Goal: Task Accomplishment & Management: Manage account settings

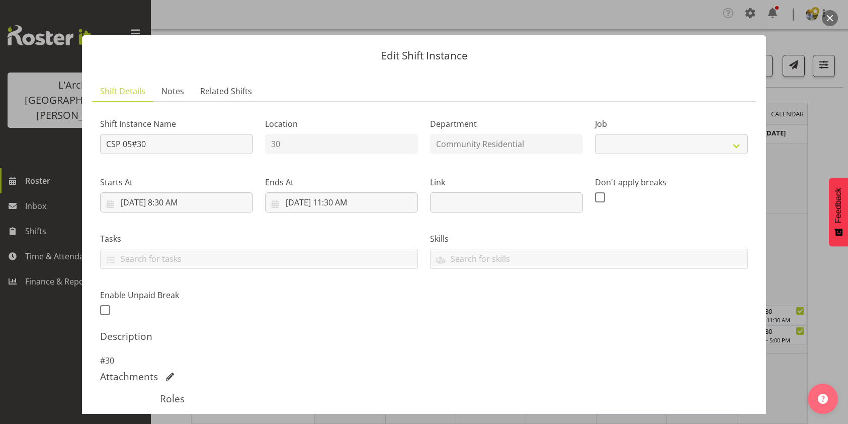
select select
select select "8"
select select "2025"
select select "8"
select select "30"
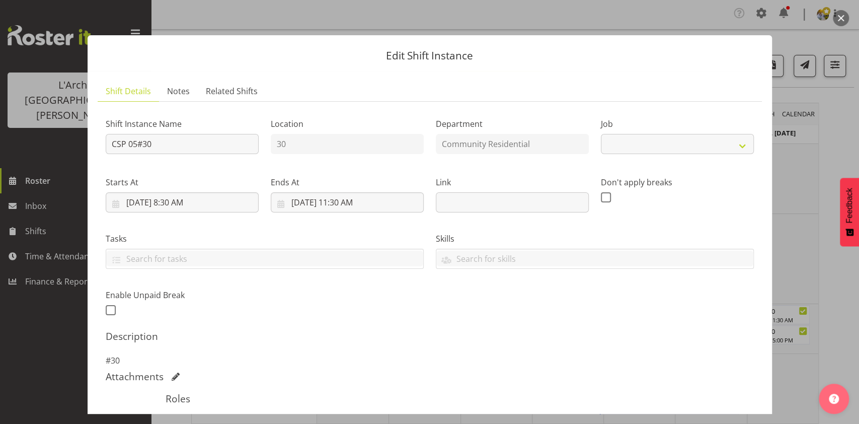
select select "2"
click at [176, 203] on input "[DATE] 8:30 AM" at bounding box center [182, 202] width 153 height 20
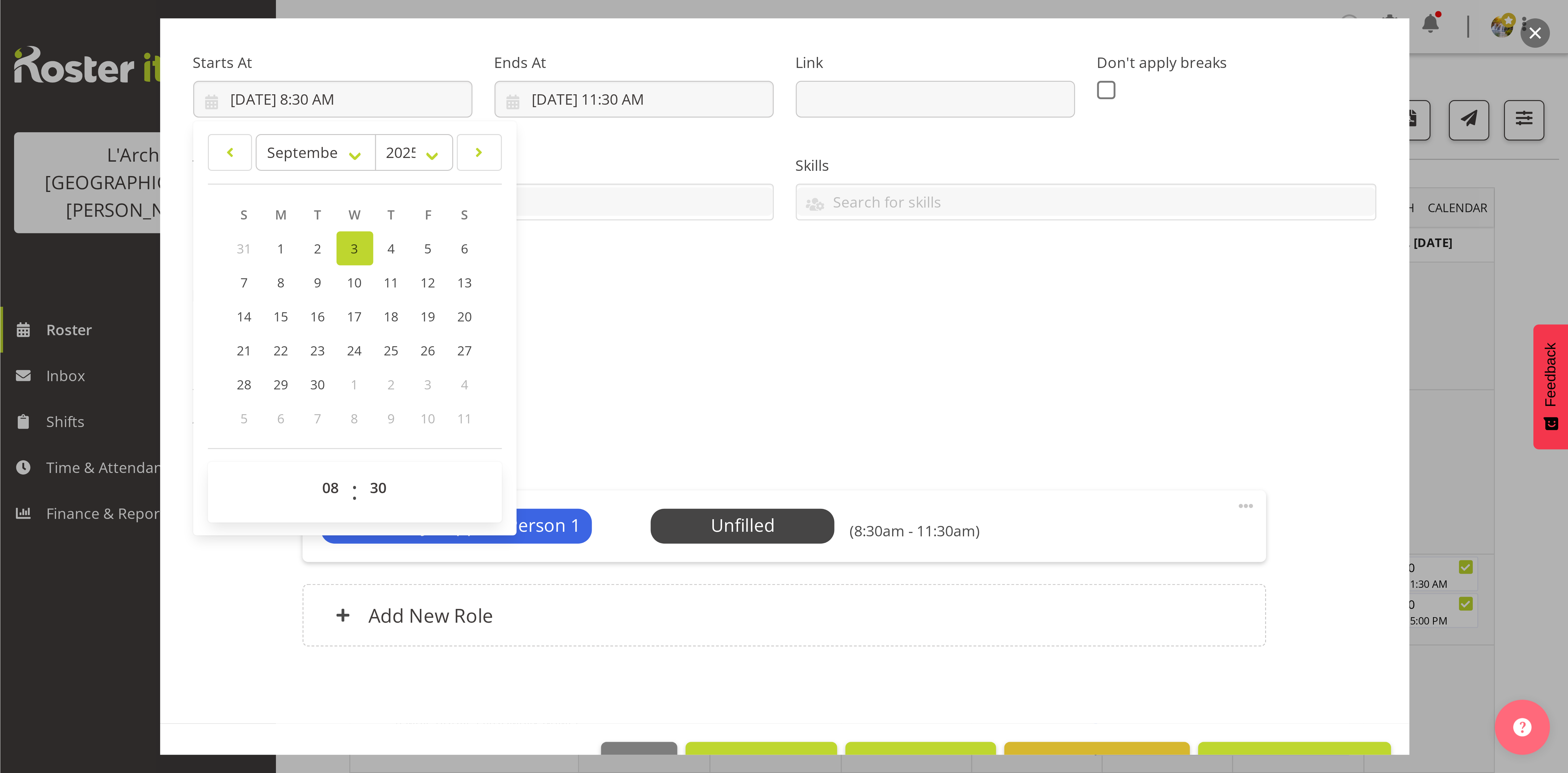
scroll to position [108, 0]
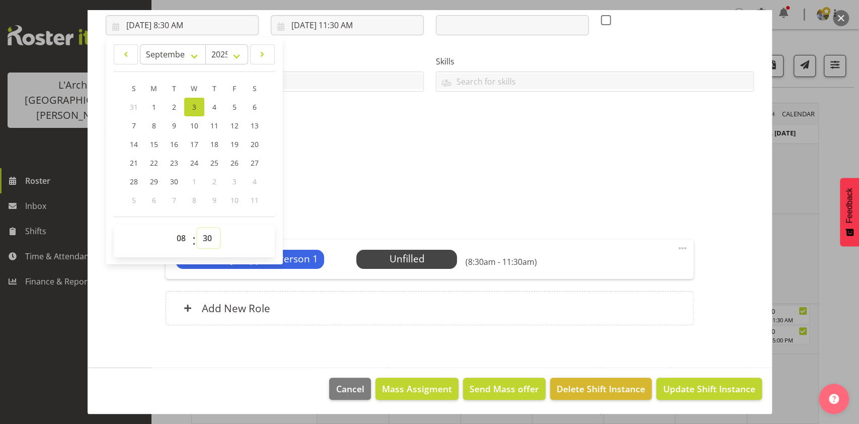
click at [203, 238] on select "00 01 02 03 04 05 06 07 08 09 10 11 12 13 14 15 16 17 18 19 20 21 22 23 24 25 2…" at bounding box center [208, 238] width 23 height 20
select select "0"
click at [197, 228] on select "00 01 02 03 04 05 06 07 08 09 10 11 12 13 14 15 16 17 18 19 20 21 22 23 24 25 2…" at bounding box center [208, 238] width 23 height 20
type input "[DATE] 8:00 AM"
click at [203, 238] on select "00 01 02 03 04 05 06 07 08 09 10 11 12 13 14 15 16 17 18 19 20 21 22 23 24 25 2…" at bounding box center [208, 238] width 23 height 20
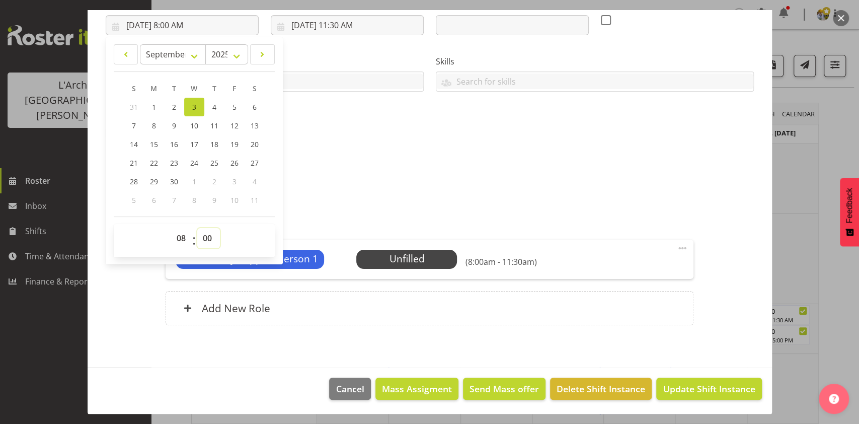
click at [206, 235] on select "00 01 02 03 04 05 06 07 08 09 10 11 12 13 14 15 16 17 18 19 20 21 22 23 24 25 2…" at bounding box center [208, 238] width 23 height 20
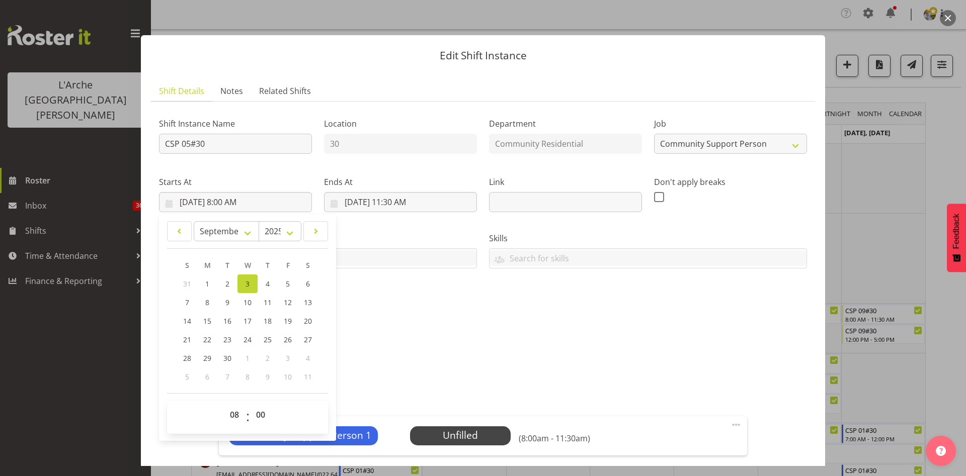
scroll to position [125, 0]
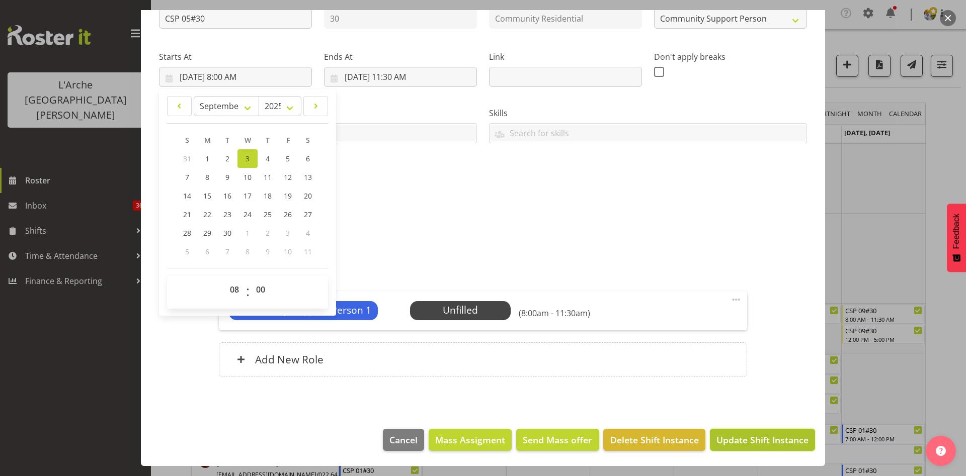
click at [757, 423] on span "Update Shift Instance" at bounding box center [762, 440] width 92 height 13
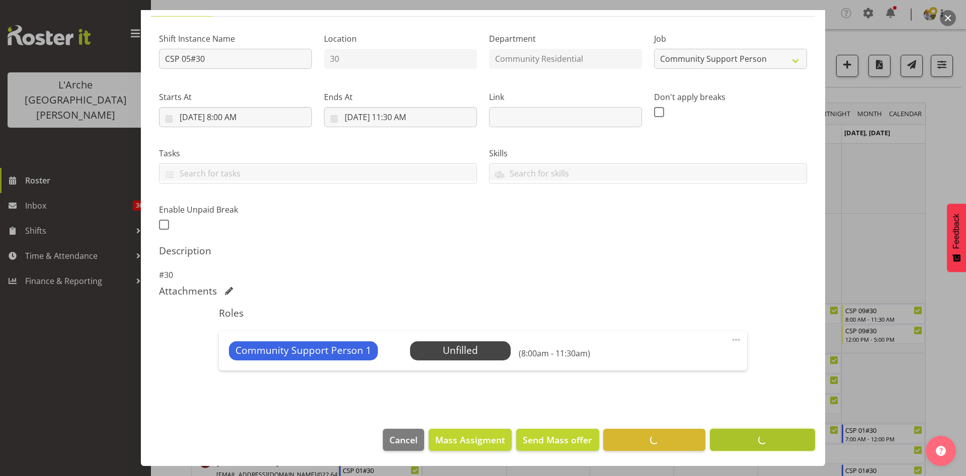
scroll to position [85, 0]
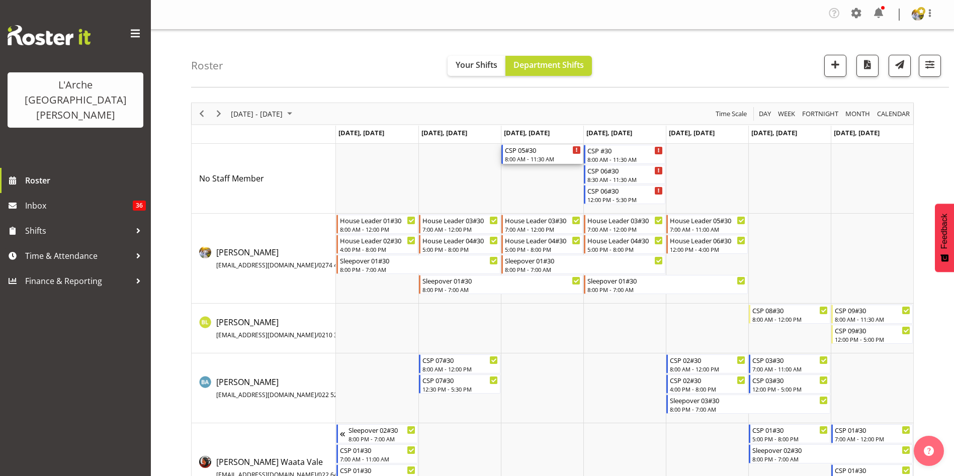
click at [536, 151] on div "CSP 05#30" at bounding box center [543, 150] width 76 height 10
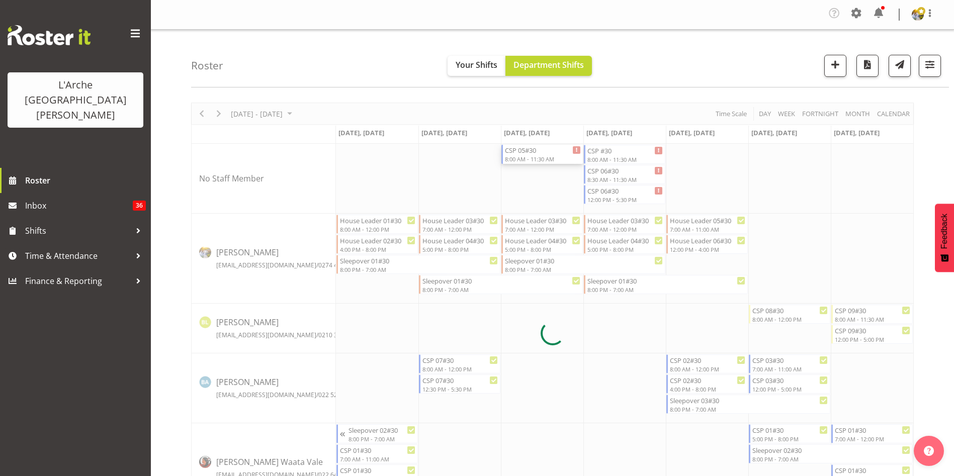
select select
select select "8"
select select "2025"
select select "8"
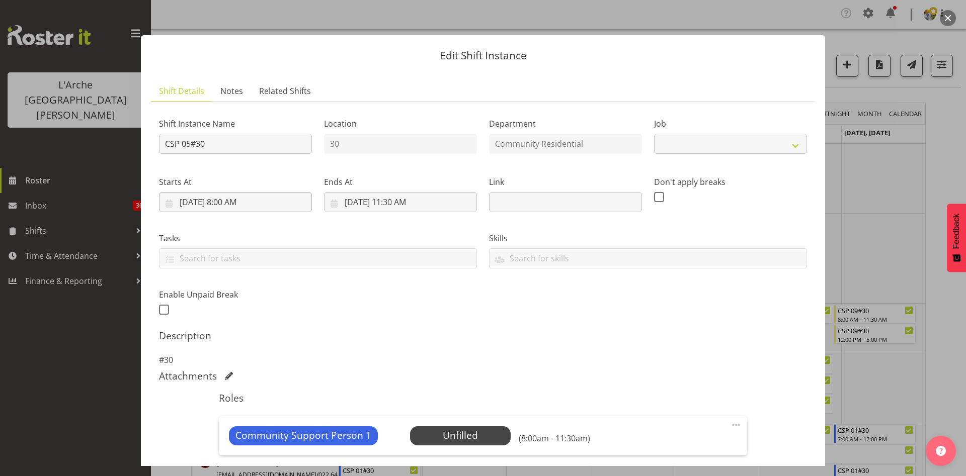
select select "2"
click at [185, 197] on input "[DATE] 8:00 AM" at bounding box center [235, 202] width 153 height 20
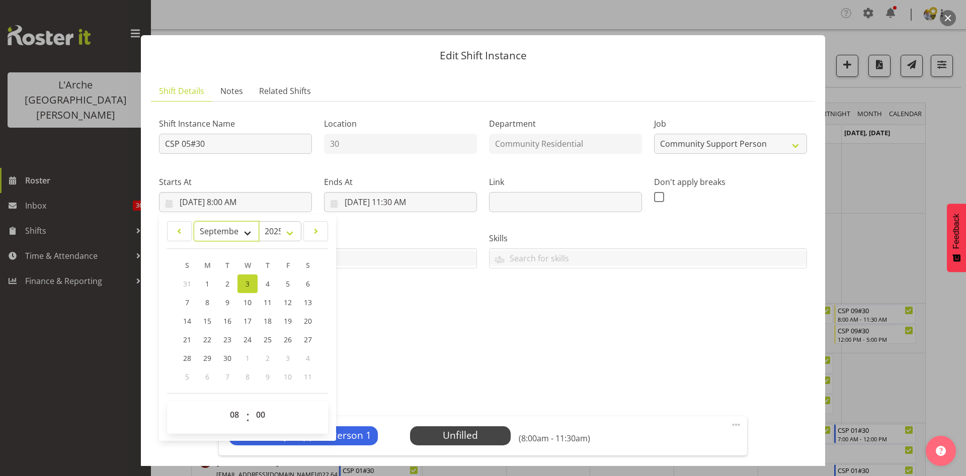
click at [235, 228] on select "January February March April May June July August September October November De…" at bounding box center [227, 231] width 66 height 20
select select "7"
click at [194, 221] on select "January February March April May June July August September October November De…" at bounding box center [227, 231] width 66 height 20
click at [287, 364] on link "29" at bounding box center [288, 359] width 20 height 20
type input "[DATE] 8:00 AM"
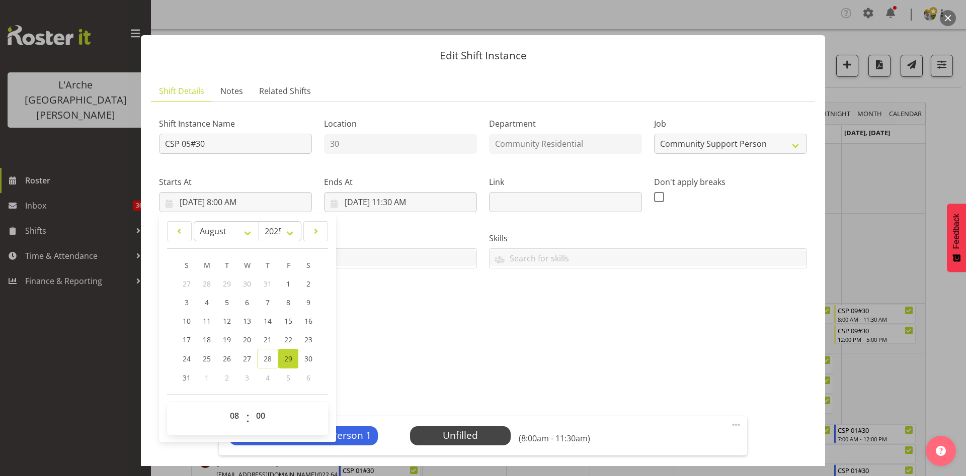
click at [467, 339] on h5 "Description" at bounding box center [483, 336] width 648 height 12
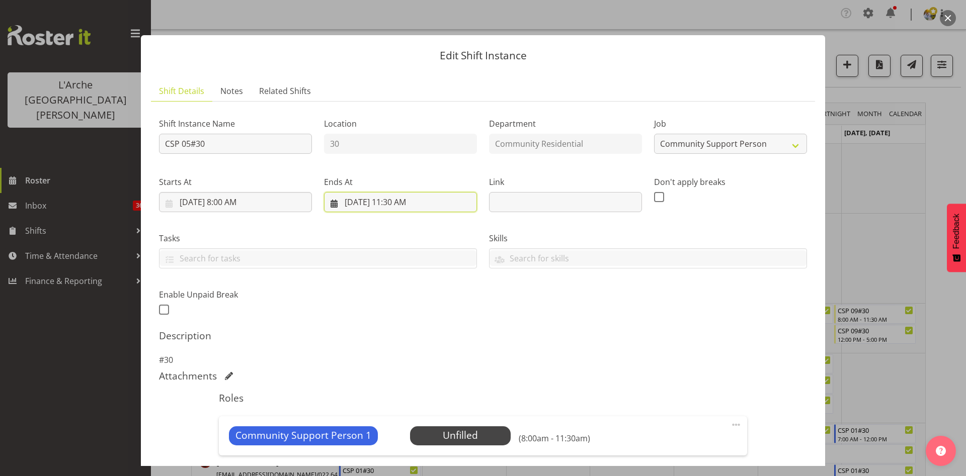
click at [356, 198] on input "[DATE] 11:30 AM" at bounding box center [400, 202] width 153 height 20
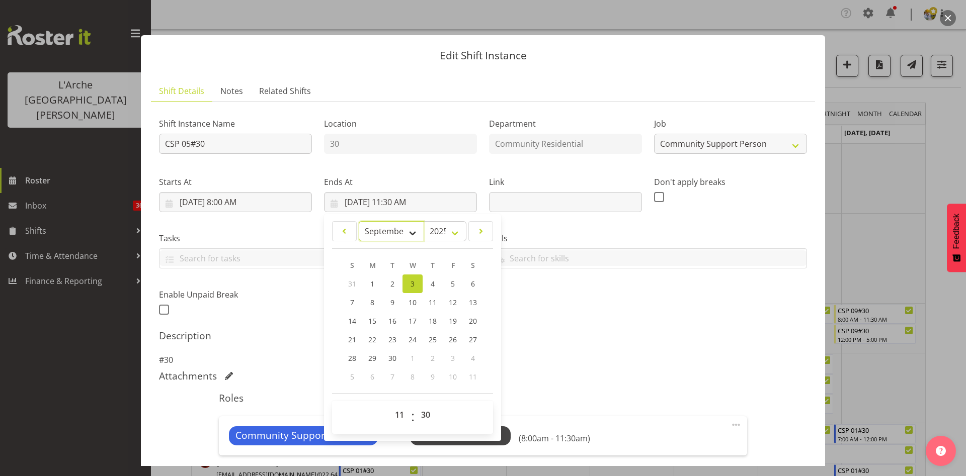
click at [374, 235] on select "January February March April May June July August September October November De…" at bounding box center [392, 231] width 66 height 20
select select "7"
click at [359, 221] on select "January February March April May June July August September October November De…" at bounding box center [392, 231] width 66 height 20
click at [449, 356] on span "29" at bounding box center [453, 359] width 8 height 10
type input "[DATE] 11:30 AM"
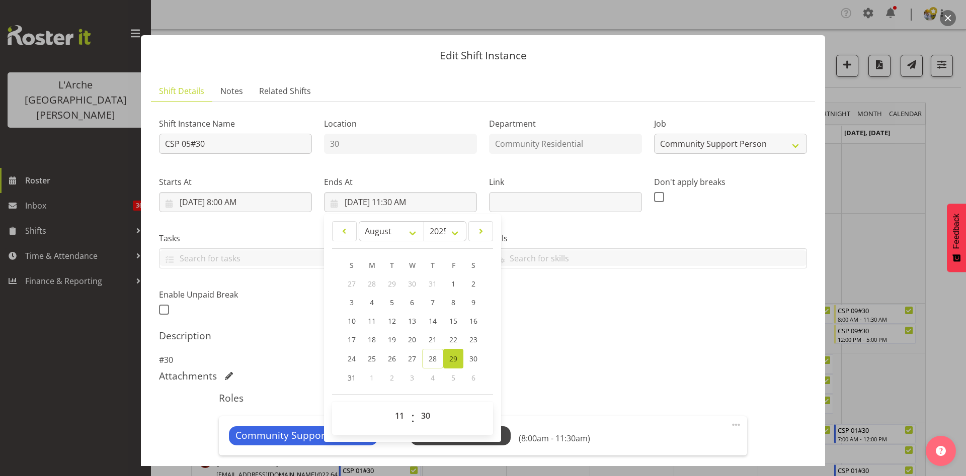
click at [595, 324] on div "Shift Instance Name CSP 05#30 Location 30 Department Community Residential Job …" at bounding box center [483, 214] width 660 height 220
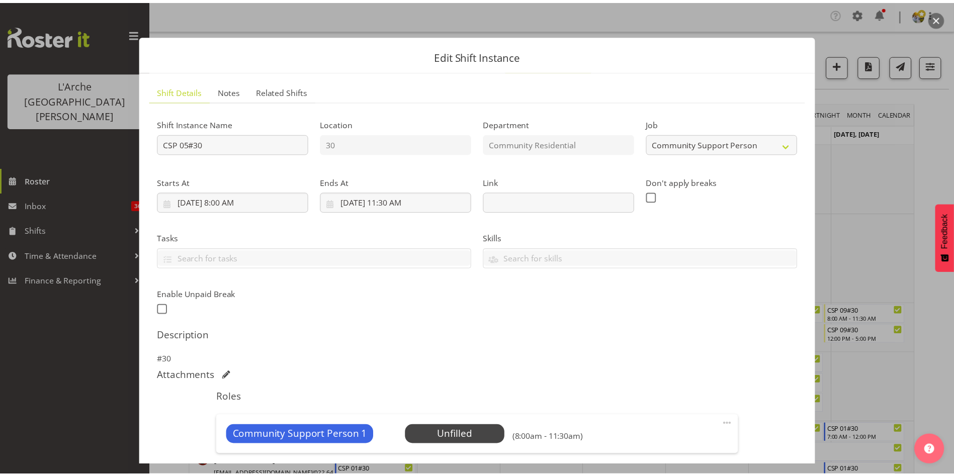
scroll to position [125, 0]
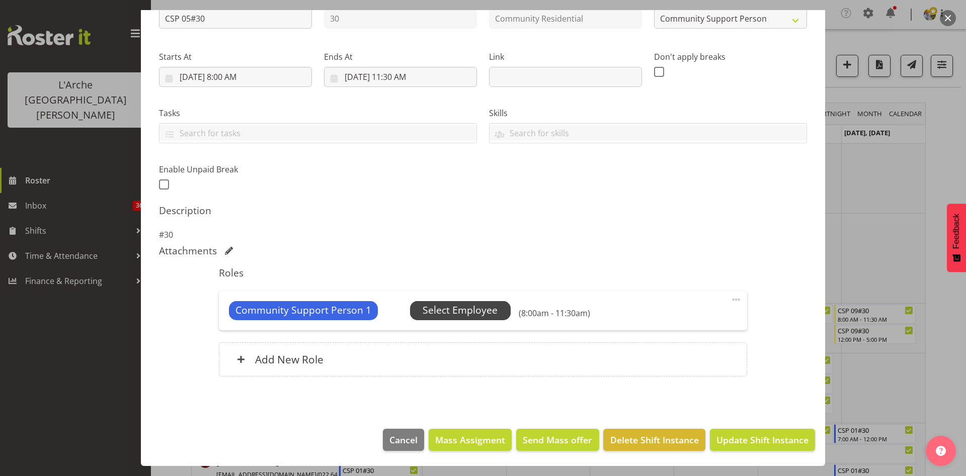
click at [425, 312] on span "Select Employee" at bounding box center [460, 310] width 75 height 15
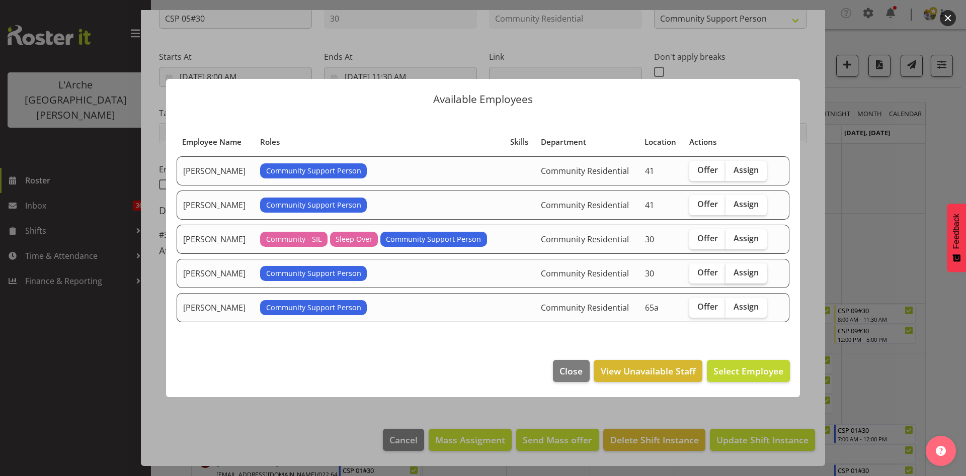
click at [749, 277] on span "Assign" at bounding box center [746, 273] width 25 height 10
click at [732, 276] on input "Assign" at bounding box center [729, 273] width 7 height 7
checkbox input "true"
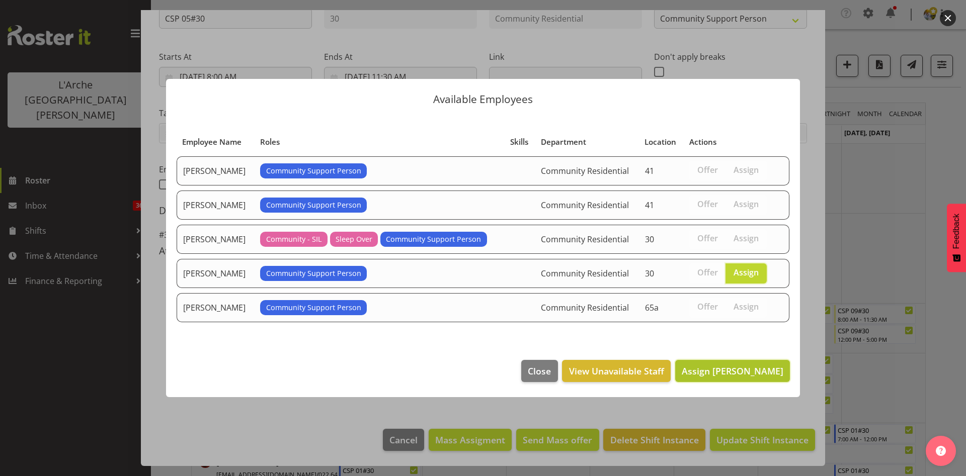
click at [726, 371] on span "Assign [PERSON_NAME]" at bounding box center [733, 371] width 102 height 12
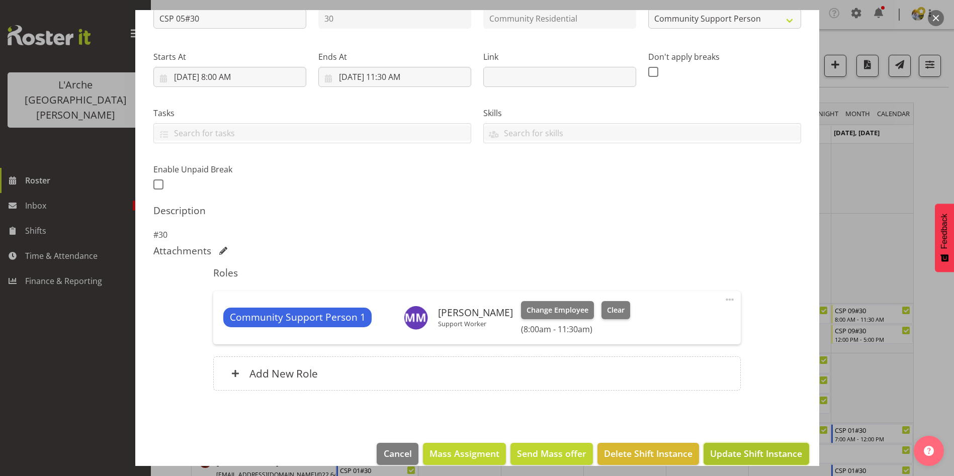
click at [720, 423] on span "Update Shift Instance" at bounding box center [756, 453] width 92 height 13
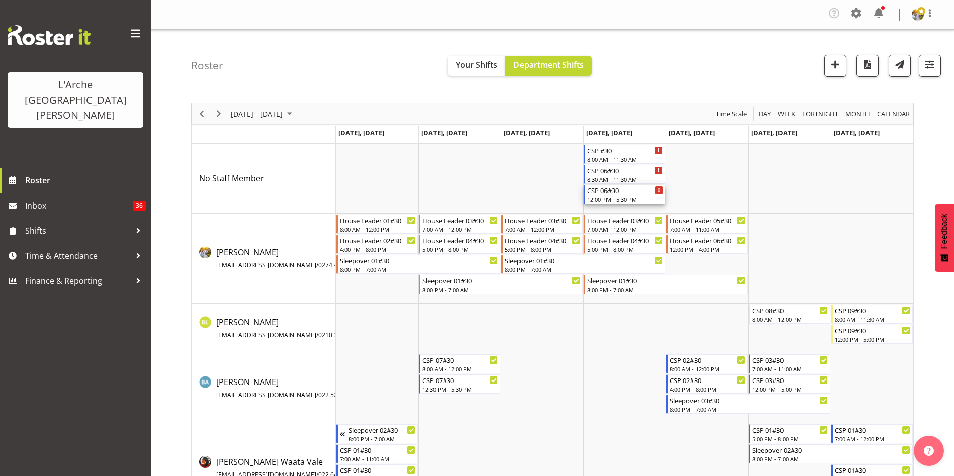
click at [602, 196] on div "12:00 PM - 5:30 PM" at bounding box center [626, 199] width 76 height 8
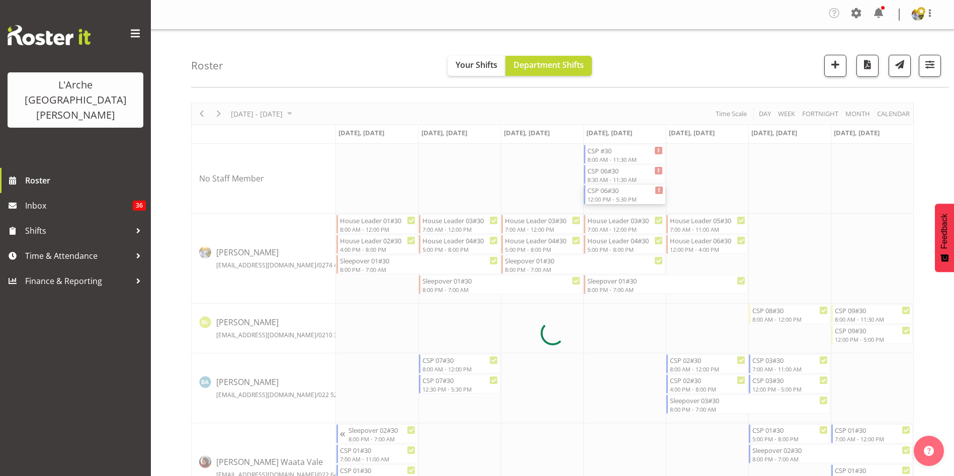
select select
select select "8"
select select "2025"
select select "12"
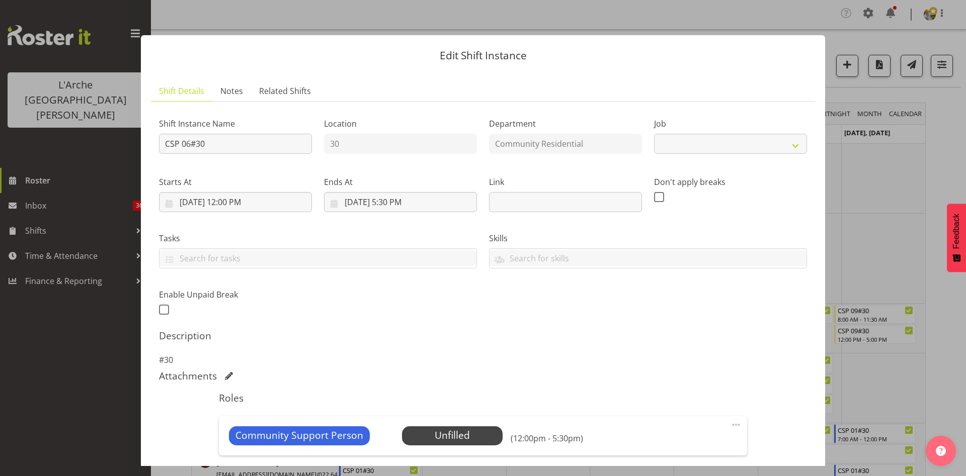
select select "2"
click at [188, 196] on input "[DATE] 12:00 PM" at bounding box center [235, 202] width 153 height 20
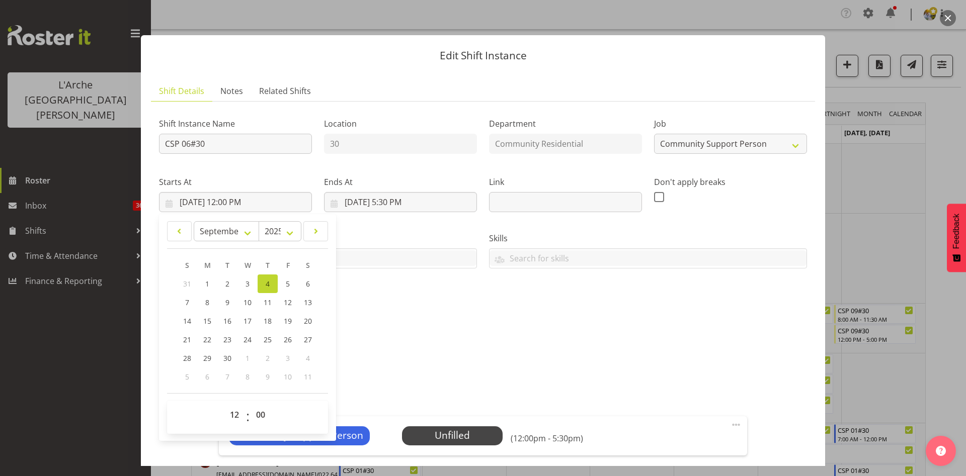
click at [247, 244] on header "January February March April May June July August September October November [D…" at bounding box center [247, 235] width 161 height 28
click at [245, 235] on select "January February March April May June July August September October November De…" at bounding box center [227, 231] width 66 height 20
select select "7"
click at [194, 221] on select "January February March April May June July August September October November De…" at bounding box center [227, 231] width 66 height 20
click at [292, 358] on span "29" at bounding box center [288, 359] width 8 height 10
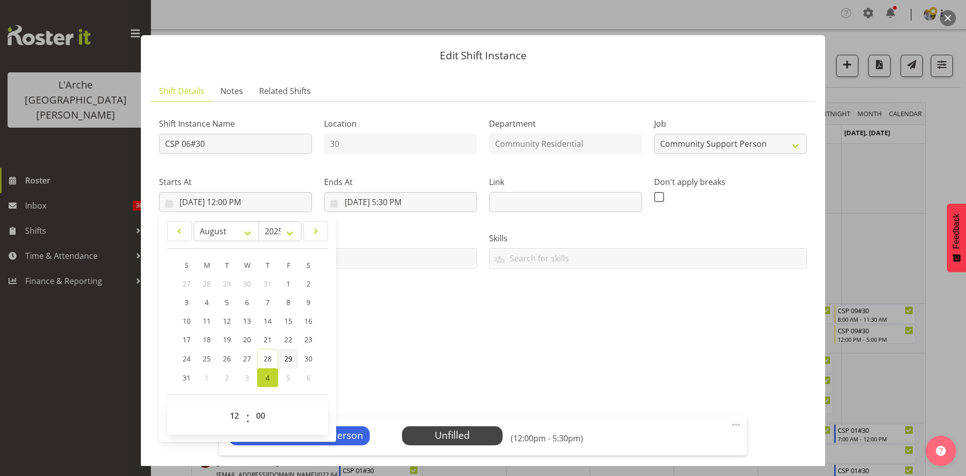
type input "[DATE] 12:00 PM"
click at [345, 203] on input "[DATE] 5:30 PM" at bounding box center [400, 202] width 153 height 20
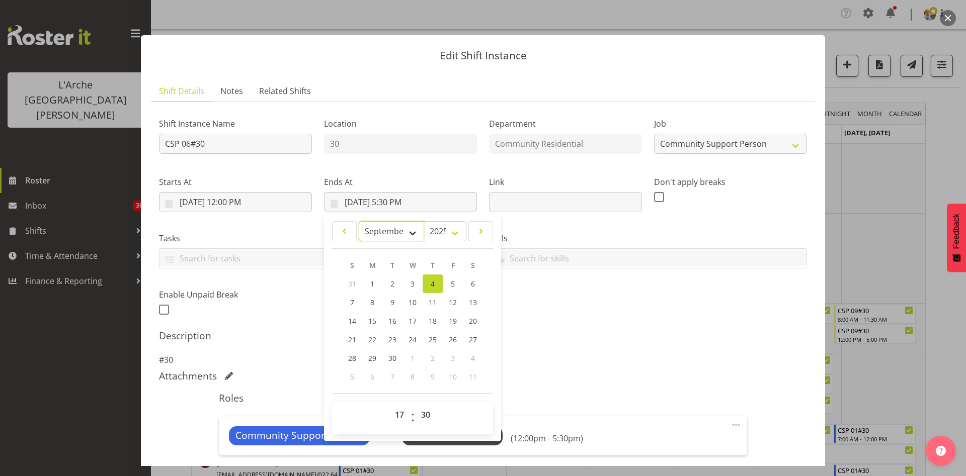
click at [389, 225] on select "January February March April May June July August September October November De…" at bounding box center [392, 231] width 66 height 20
select select "7"
click at [359, 221] on select "January February March April May June July August September October November De…" at bounding box center [392, 231] width 66 height 20
click at [453, 363] on span "29" at bounding box center [453, 359] width 8 height 10
type input "[DATE] 5:30 PM"
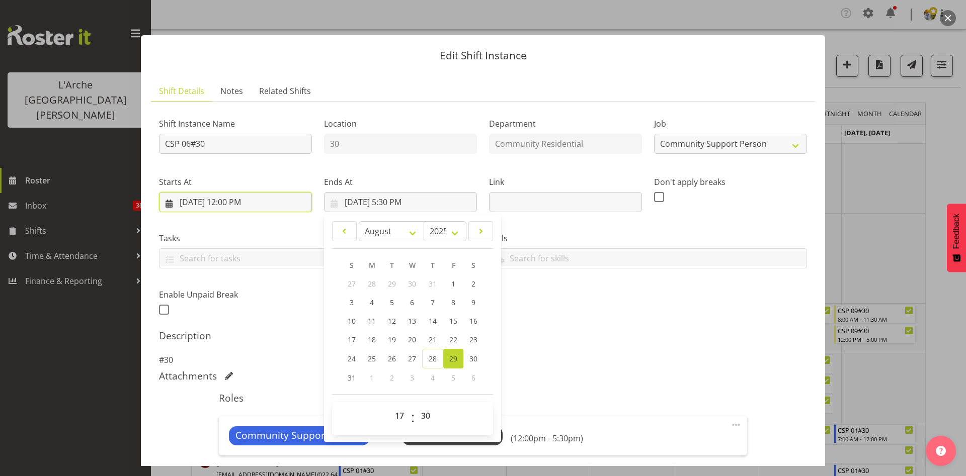
click at [234, 200] on input "[DATE] 12:00 PM" at bounding box center [235, 202] width 153 height 20
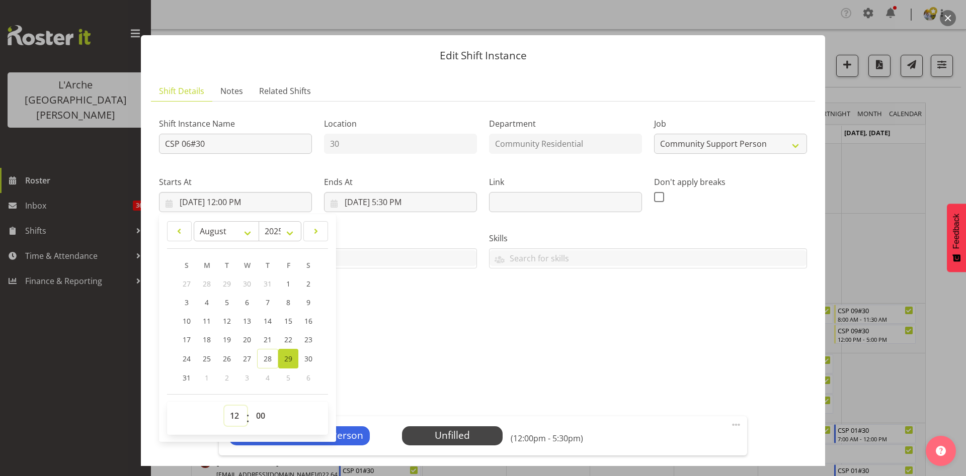
click at [239, 417] on select "00 01 02 03 04 05 06 07 08 09 10 11 12 13 14 15 16 17 18 19 20 21 22 23" at bounding box center [235, 416] width 23 height 20
select select "16"
click at [224, 406] on select "00 01 02 03 04 05 06 07 08 09 10 11 12 13 14 15 16 17 18 19 20 21 22 23" at bounding box center [235, 416] width 23 height 20
type input "[DATE] 4:00 PM"
click at [388, 207] on input "[DATE] 5:30 PM" at bounding box center [400, 202] width 153 height 20
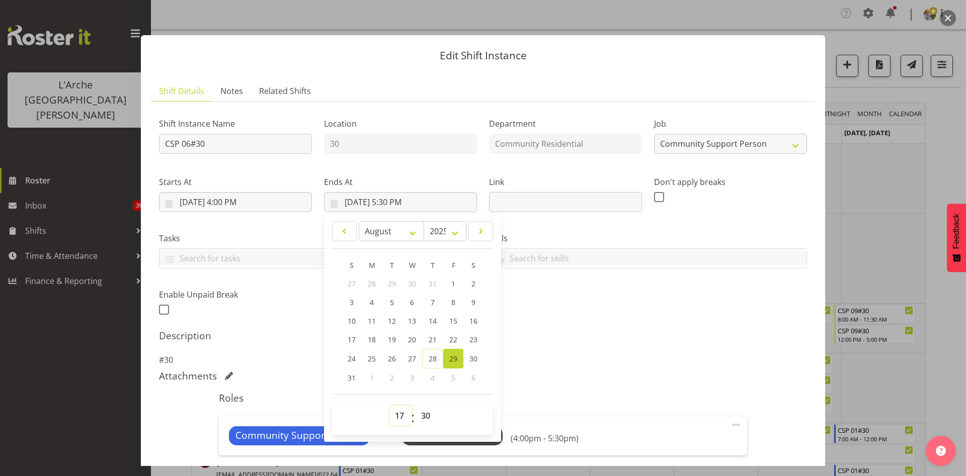
click at [401, 413] on select "00 01 02 03 04 05 06 07 08 09 10 11 12 13 14 15 16 17 18 19 20 21 22 23" at bounding box center [400, 416] width 23 height 20
select select "20"
click at [389, 406] on select "00 01 02 03 04 05 06 07 08 09 10 11 12 13 14 15 16 17 18 19 20 21 22 23" at bounding box center [400, 416] width 23 height 20
type input "[DATE] 8:30 PM"
click at [426, 416] on select "00 01 02 03 04 05 06 07 08 09 10 11 12 13 14 15 16 17 18 19 20 21 22 23 24 25 2…" at bounding box center [427, 416] width 23 height 20
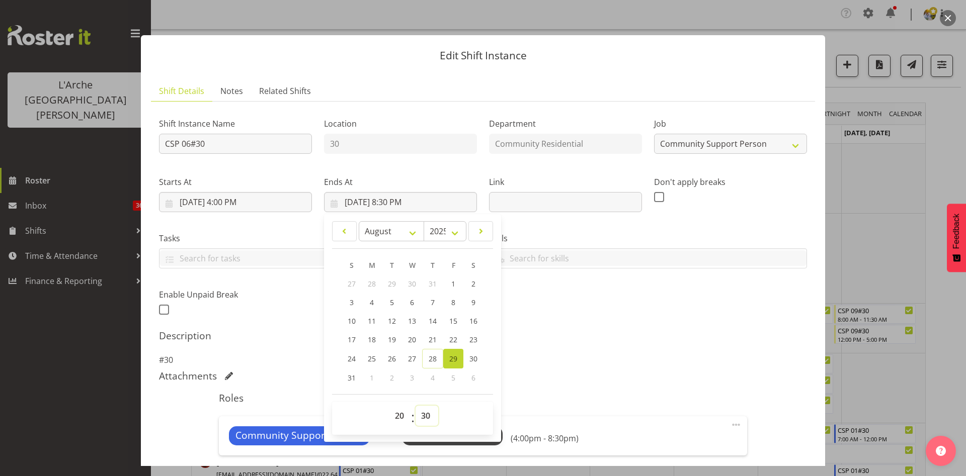
select select "0"
click at [416, 406] on select "00 01 02 03 04 05 06 07 08 09 10 11 12 13 14 15 16 17 18 19 20 21 22 23 24 25 2…" at bounding box center [427, 416] width 23 height 20
type input "[DATE] 8:00 PM"
click at [625, 390] on div "Roles Community Support Person Unfilled Select Employee (4:00pm - 8:00pm) Edit …" at bounding box center [483, 450] width 540 height 128
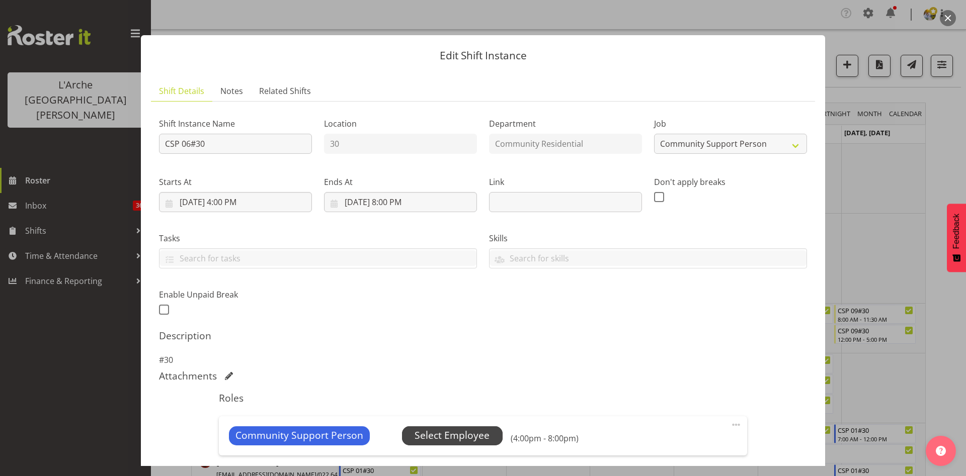
click at [489, 423] on span "Select Employee" at bounding box center [452, 436] width 101 height 19
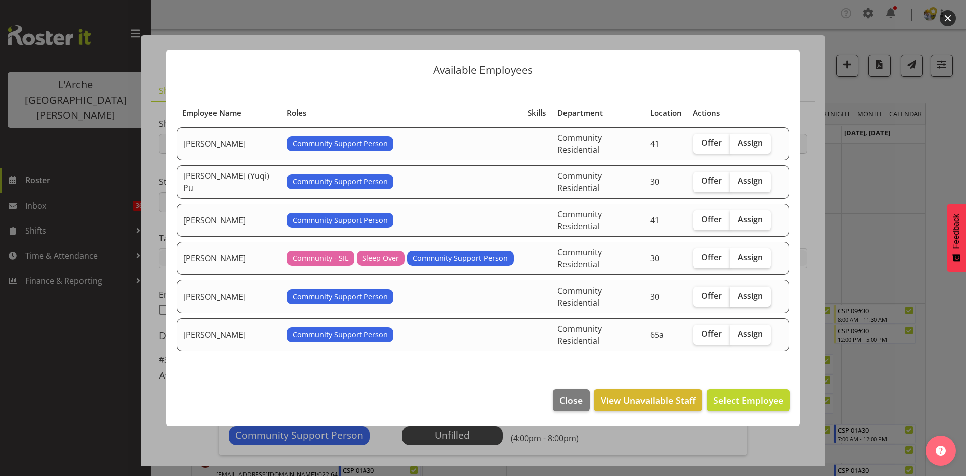
click at [742, 292] on span "Assign" at bounding box center [750, 296] width 25 height 10
click at [736, 293] on input "Assign" at bounding box center [733, 296] width 7 height 7
checkbox input "true"
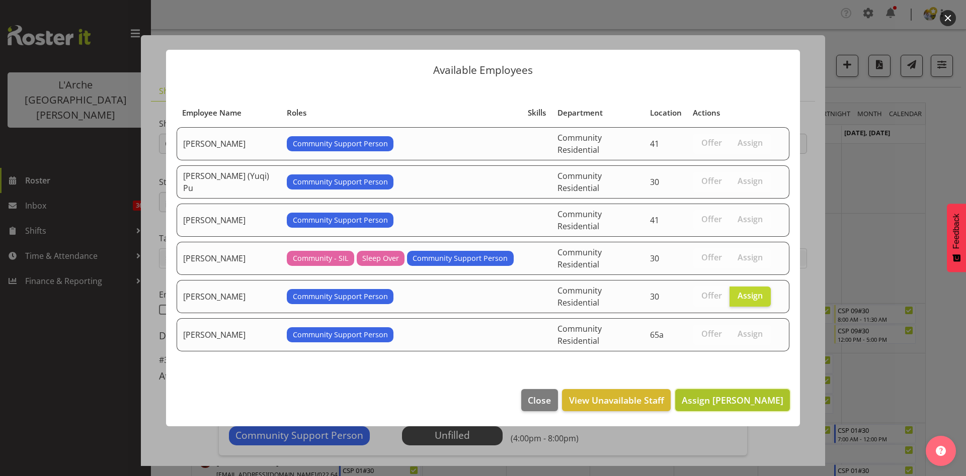
click at [736, 389] on button "Assign [PERSON_NAME]" at bounding box center [732, 400] width 115 height 22
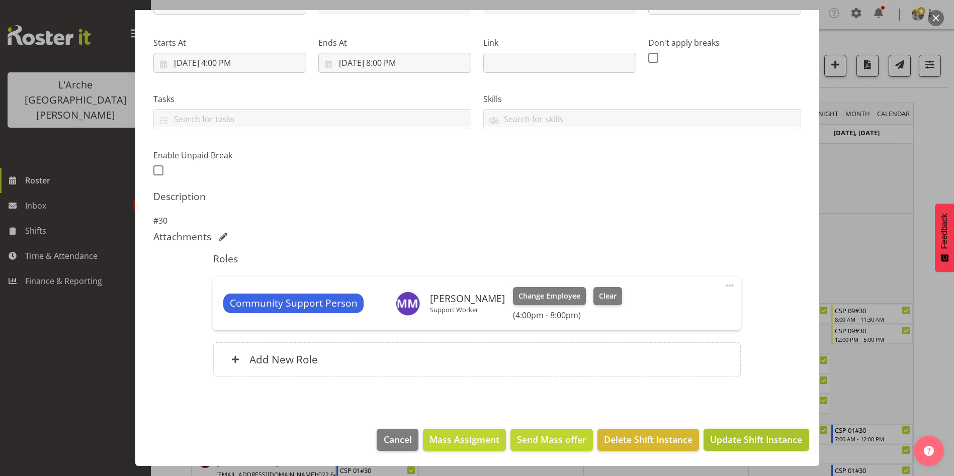
click at [774, 423] on span "Update Shift Instance" at bounding box center [756, 439] width 92 height 13
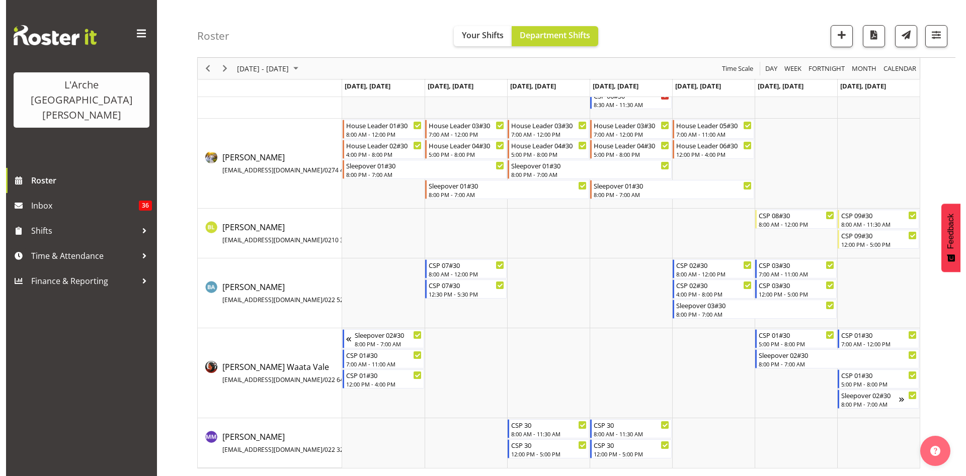
scroll to position [0, 0]
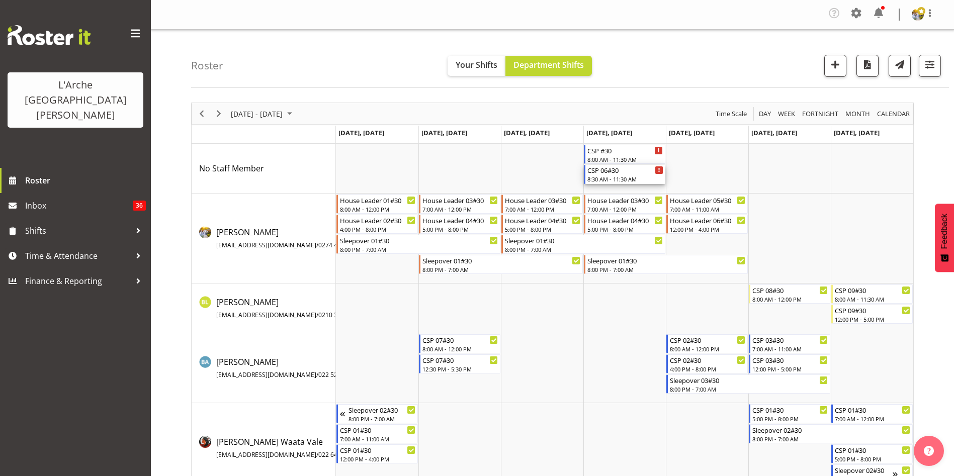
click at [601, 179] on div "8:30 AM - 11:30 AM" at bounding box center [626, 179] width 76 height 8
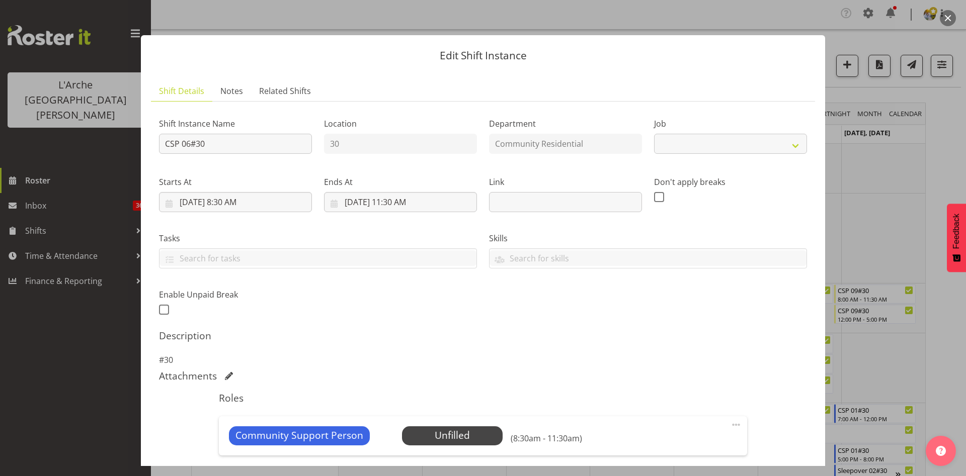
select select "2"
drag, startPoint x: 206, startPoint y: 149, endPoint x: 104, endPoint y: 155, distance: 102.3
click at [104, 155] on div "Edit Shift Instance Shift Details Notes Related Shifts Shift Instance Name CSP …" at bounding box center [483, 238] width 966 height 476
type input "Sleepover 01#30"
click at [193, 205] on input "[DATE] 8:30 AM" at bounding box center [235, 202] width 153 height 20
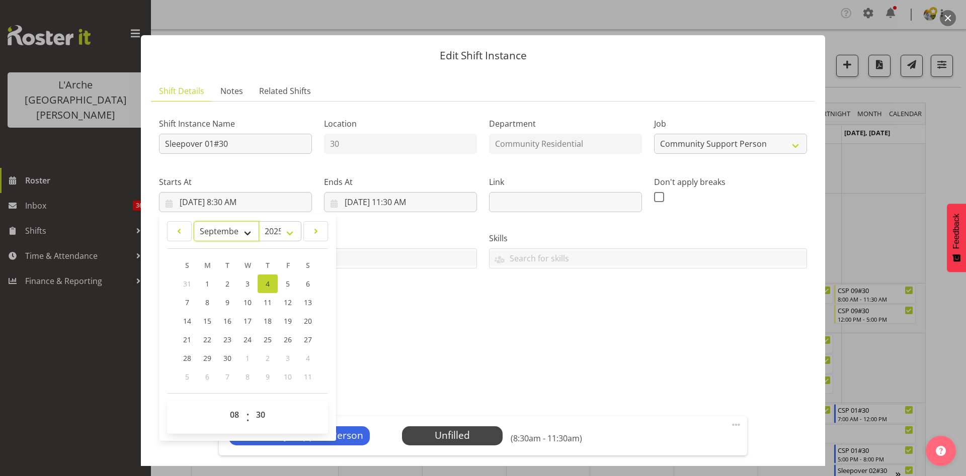
click at [219, 233] on select "January February March April May June July August September October November De…" at bounding box center [227, 231] width 66 height 20
select select "7"
click at [194, 221] on select "January February March April May June July August September October November De…" at bounding box center [227, 231] width 66 height 20
click at [287, 358] on span "29" at bounding box center [288, 359] width 8 height 10
type input "[DATE] 8:30 AM"
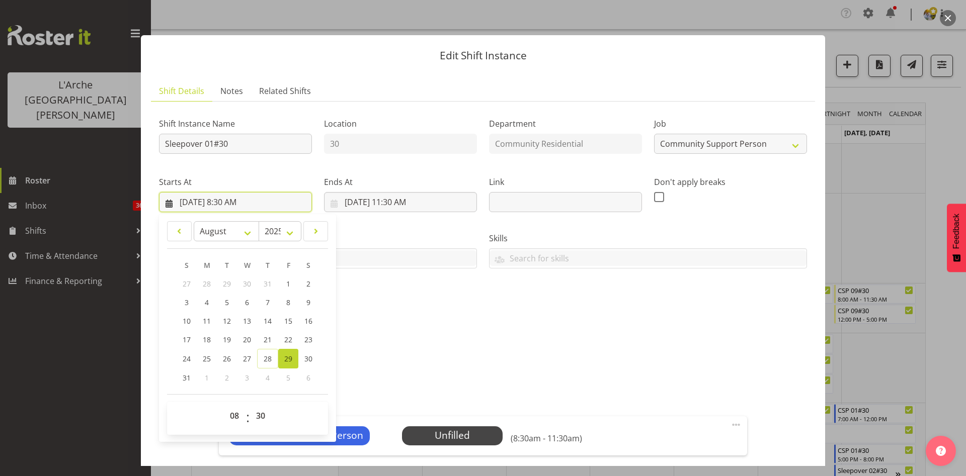
click at [224, 201] on input "[DATE] 8:30 AM" at bounding box center [235, 202] width 153 height 20
click at [261, 418] on select "00 01 02 03 04 05 06 07 08 09 10 11 12 13 14 15 16 17 18 19 20 21 22 23 24 25 2…" at bounding box center [262, 416] width 23 height 20
select select "0"
click at [251, 406] on select "00 01 02 03 04 05 06 07 08 09 10 11 12 13 14 15 16 17 18 19 20 21 22 23 24 25 2…" at bounding box center [262, 416] width 23 height 20
type input "[DATE] 8:00 AM"
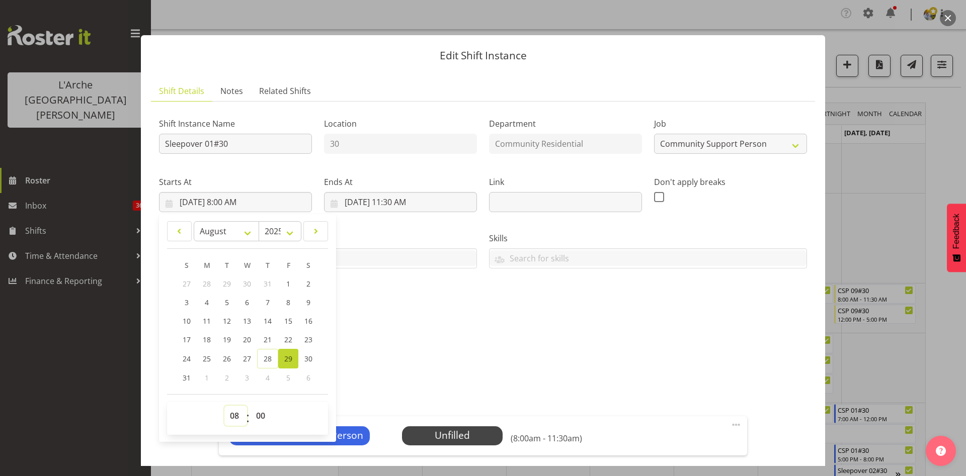
click at [238, 414] on select "00 01 02 03 04 05 06 07 08 09 10 11 12 13 14 15 16 17 18 19 20 21 22 23" at bounding box center [235, 416] width 23 height 20
select select "20"
click at [224, 406] on select "00 01 02 03 04 05 06 07 08 09 10 11 12 13 14 15 16 17 18 19 20 21 22 23" at bounding box center [235, 416] width 23 height 20
type input "[DATE] 8:00 PM"
click at [366, 201] on input "[DATE] 11:30 AM" at bounding box center [400, 202] width 153 height 20
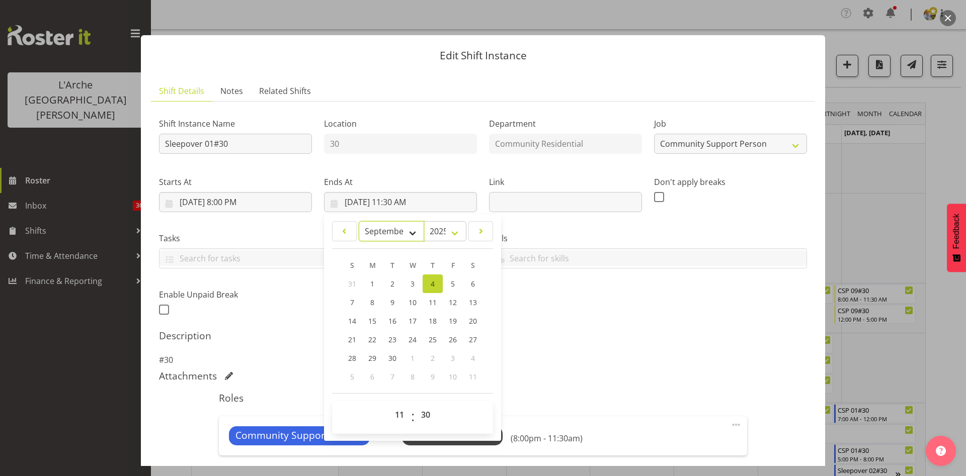
click at [389, 225] on select "January February March April May June July August September October November De…" at bounding box center [392, 231] width 66 height 20
select select "7"
click at [359, 221] on select "January February March April May June July August September October November De…" at bounding box center [392, 231] width 66 height 20
click at [476, 360] on link "30" at bounding box center [473, 359] width 20 height 20
type input "[DATE] 11:30 AM"
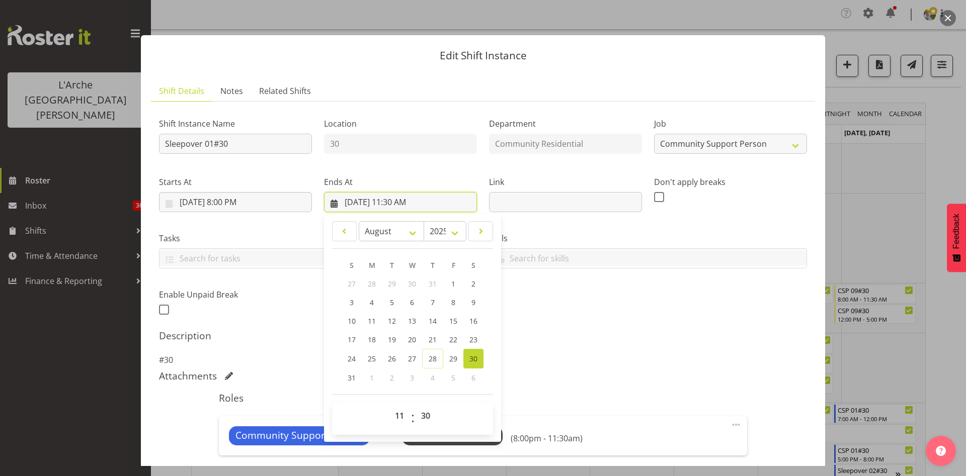
click at [395, 203] on input "[DATE] 11:30 AM" at bounding box center [400, 202] width 153 height 20
click at [400, 409] on select "00 01 02 03 04 05 06 07 08 09 10 11 12 13 14 15 16 17 18 19 20 21 22 23" at bounding box center [400, 416] width 23 height 20
select select "7"
click at [389, 406] on select "00 01 02 03 04 05 06 07 08 09 10 11 12 13 14 15 16 17 18 19 20 21 22 23" at bounding box center [400, 416] width 23 height 20
type input "[DATE] 7:30 AM"
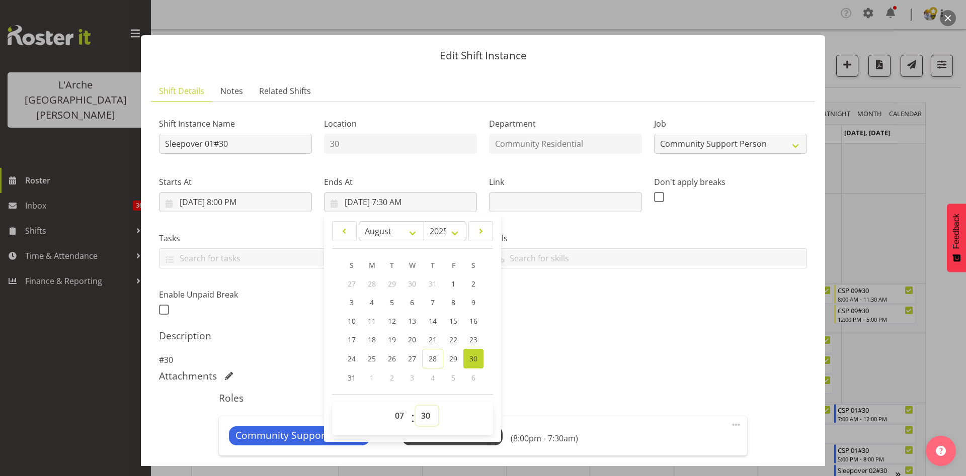
click at [421, 415] on select "00 01 02 03 04 05 06 07 08 09 10 11 12 13 14 15 16 17 18 19 20 21 22 23 24 25 2…" at bounding box center [427, 416] width 23 height 20
select select "0"
click at [416, 406] on select "00 01 02 03 04 05 06 07 08 09 10 11 12 13 14 15 16 17 18 19 20 21 22 23 24 25 2…" at bounding box center [427, 416] width 23 height 20
type input "[DATE] 7:00 AM"
click at [598, 356] on p "#30" at bounding box center [483, 360] width 648 height 12
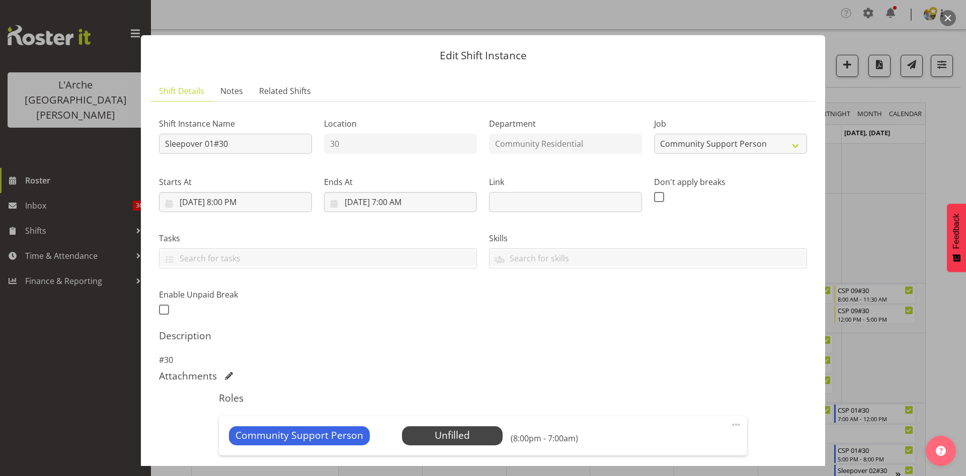
scroll to position [125, 0]
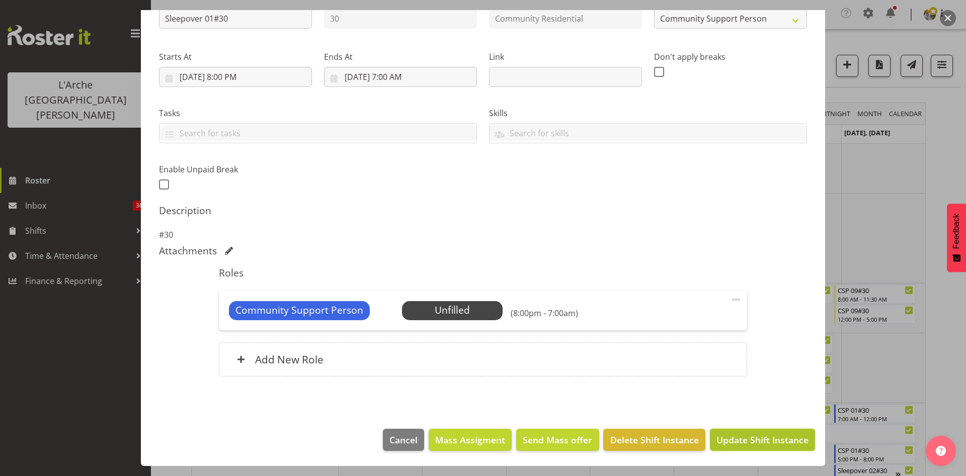
click at [753, 423] on button "Update Shift Instance" at bounding box center [762, 440] width 105 height 22
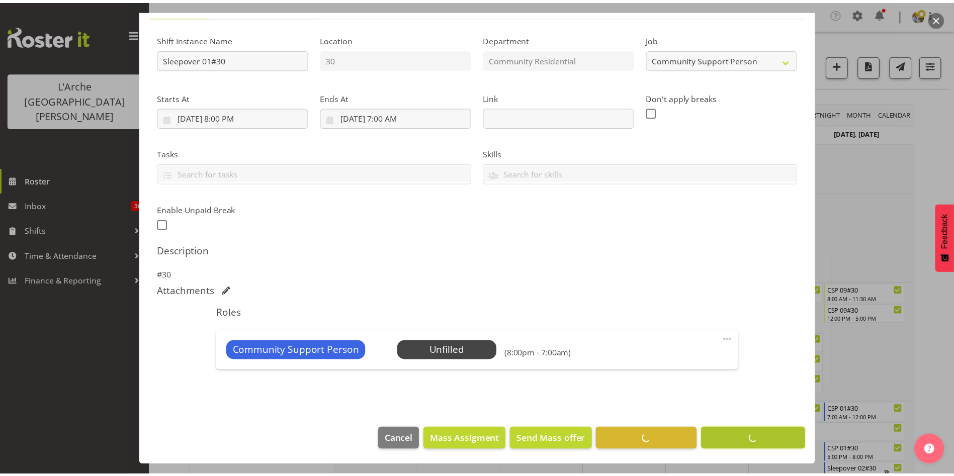
scroll to position [85, 0]
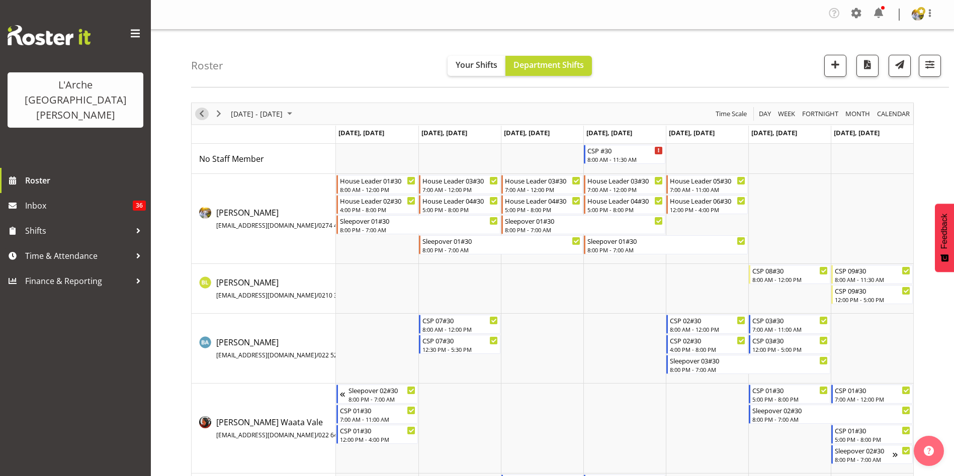
click at [199, 114] on span "Previous" at bounding box center [202, 114] width 12 height 13
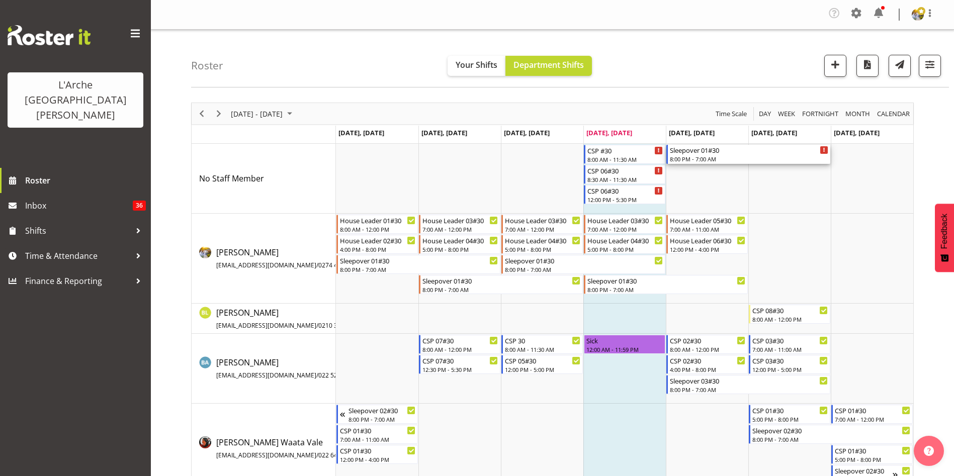
click at [793, 158] on div "8:00 PM - 7:00 AM" at bounding box center [749, 159] width 158 height 8
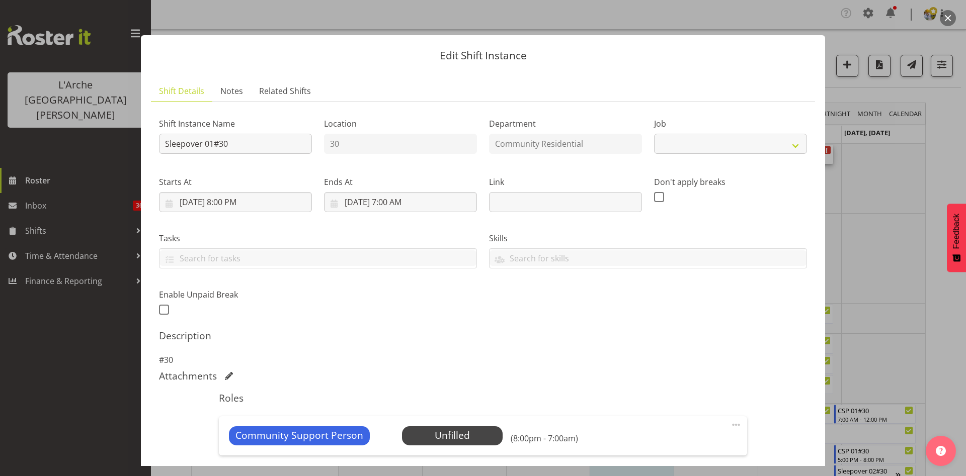
select select "2"
click at [455, 423] on span "Select Employee" at bounding box center [452, 436] width 75 height 15
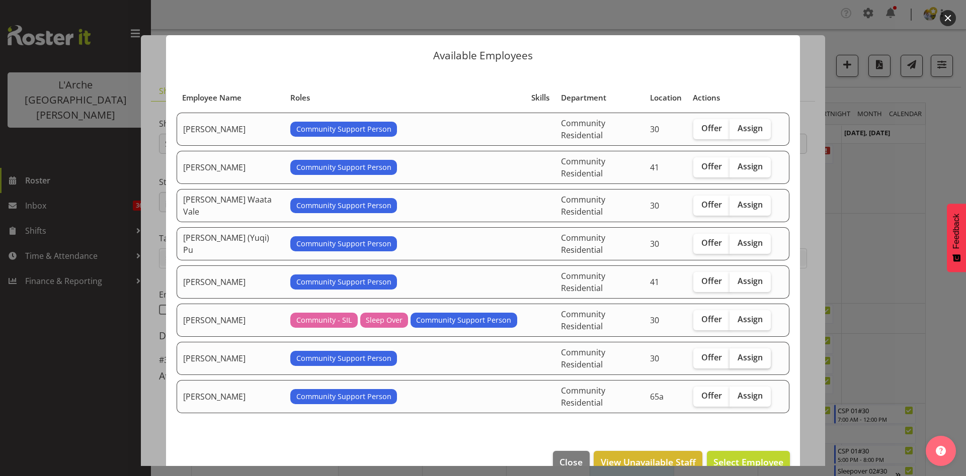
click at [756, 353] on span "Assign" at bounding box center [750, 358] width 25 height 10
click at [736, 355] on input "Assign" at bounding box center [733, 358] width 7 height 7
checkbox input "true"
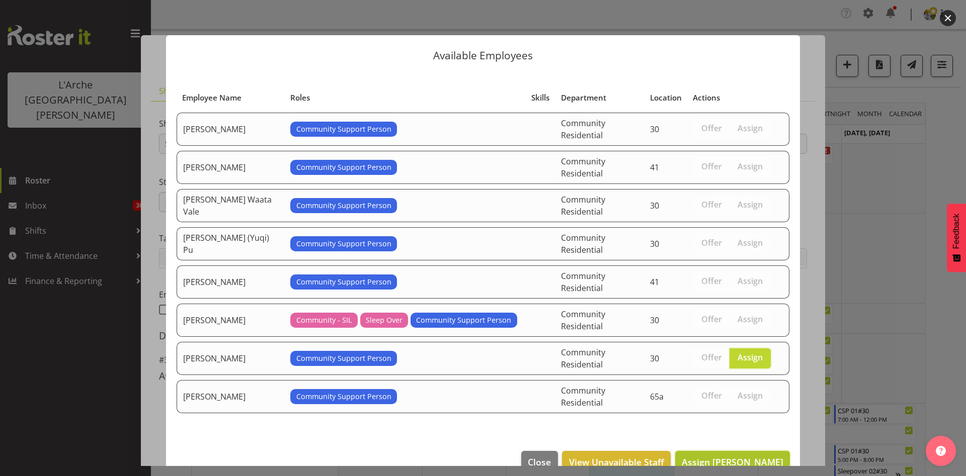
click at [720, 423] on span "Assign [PERSON_NAME]" at bounding box center [733, 462] width 102 height 12
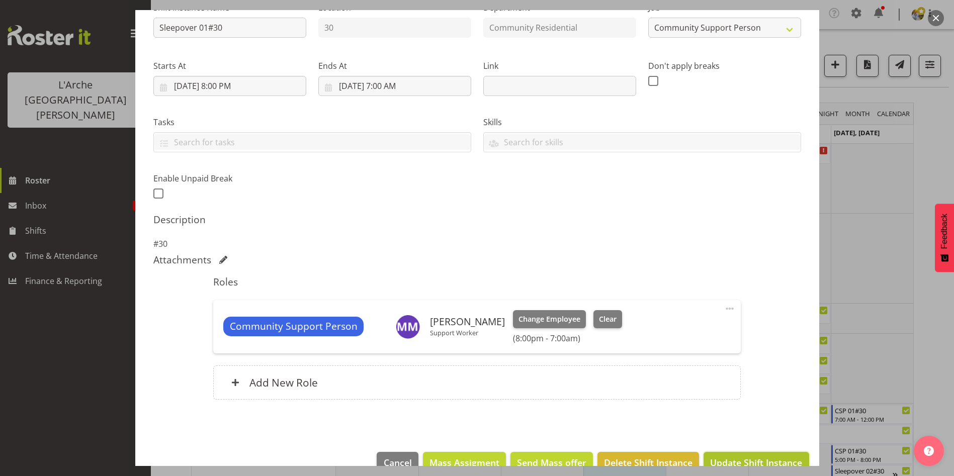
click at [749, 423] on button "Update Shift Instance" at bounding box center [756, 463] width 105 height 22
